Goal: Task Accomplishment & Management: Complete application form

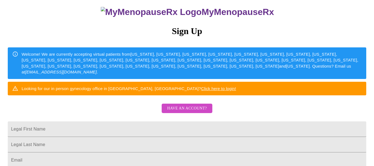
scroll to position [28, 0]
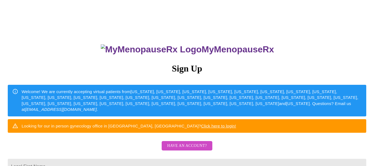
drag, startPoint x: 279, startPoint y: 117, endPoint x: 282, endPoint y: 115, distance: 3.4
click at [279, 117] on div "MyMenopauseRx Sign Up Welcome! We are currently accepting virtual patients from…" at bounding box center [186, 101] width 369 height 199
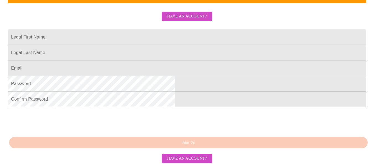
scroll to position [166, 0]
